Goal: Manage account settings

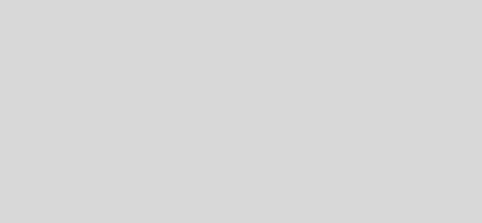
select select "pt"
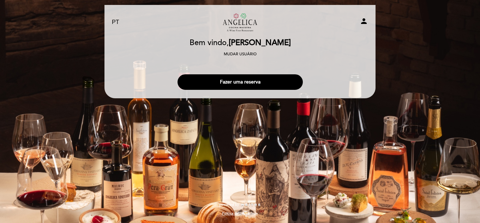
click at [364, 19] on icon "person" at bounding box center [364, 21] width 8 height 8
select select "pt"
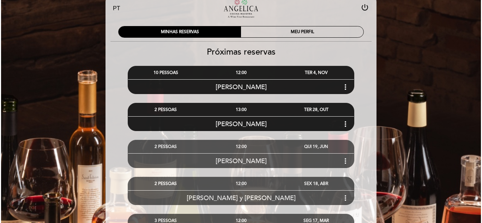
scroll to position [35, 0]
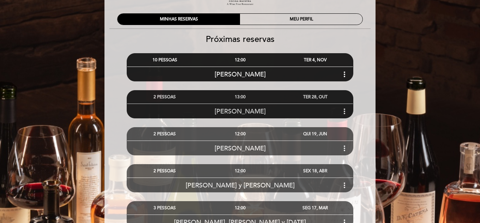
click at [343, 114] on icon "more_vert" at bounding box center [344, 111] width 8 height 8
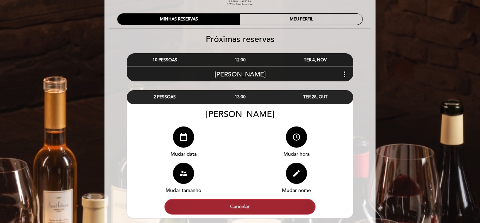
click at [240, 207] on button "Cancelar" at bounding box center [239, 207] width 151 height 16
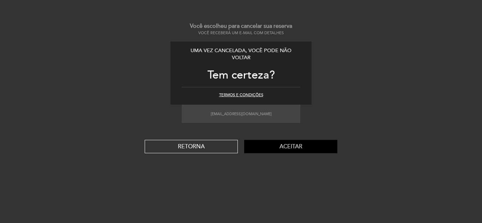
click at [297, 147] on button "Aceitar" at bounding box center [290, 146] width 93 height 13
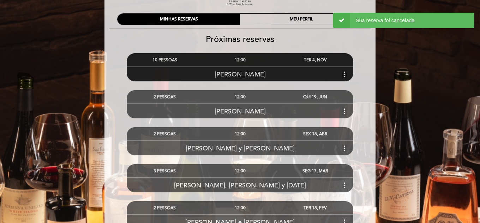
click at [346, 77] on icon "more_vert" at bounding box center [344, 74] width 8 height 8
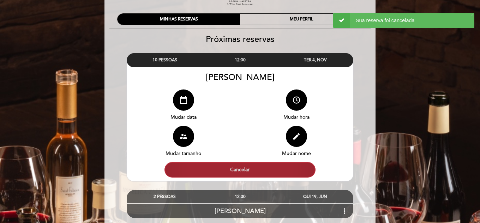
click at [270, 168] on button "Cancelar" at bounding box center [239, 170] width 151 height 16
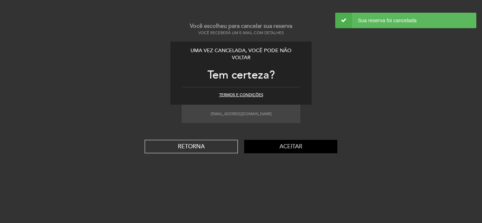
click at [294, 148] on button "Aceitar" at bounding box center [290, 146] width 93 height 13
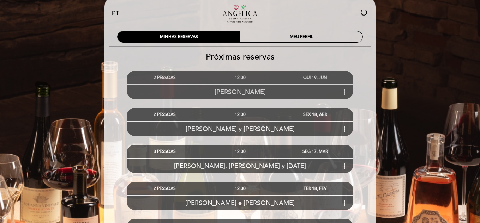
scroll to position [0, 0]
